Goal: Navigation & Orientation: Find specific page/section

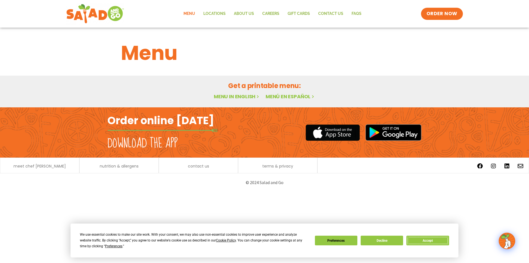
click at [432, 242] on button "Accept" at bounding box center [427, 240] width 42 height 10
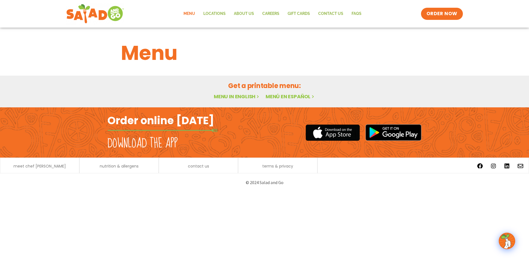
click at [191, 13] on link "Menu" at bounding box center [189, 13] width 20 height 13
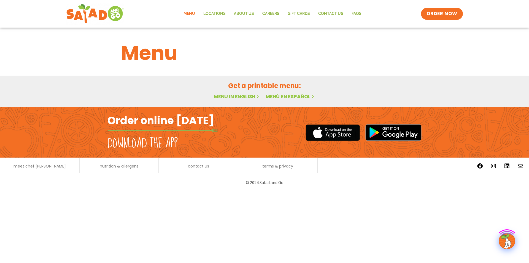
click at [191, 13] on link "Menu" at bounding box center [189, 13] width 20 height 13
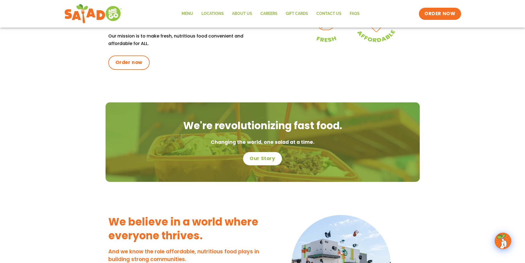
scroll to position [175, 0]
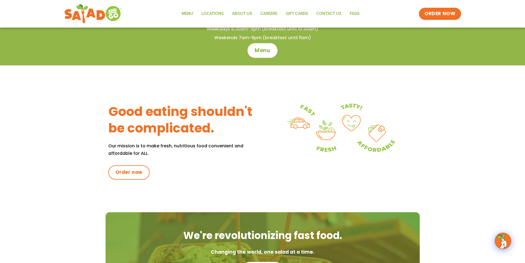
click at [263, 50] on span "Menu" at bounding box center [263, 50] width 16 height 7
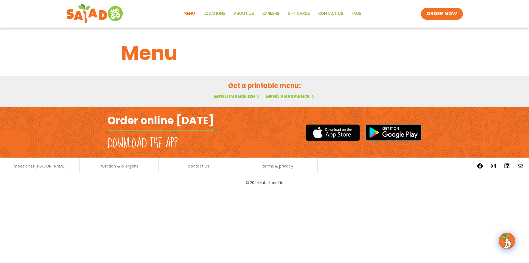
click at [194, 13] on link "Menu" at bounding box center [189, 13] width 20 height 13
